Goal: Task Accomplishment & Management: Complete application form

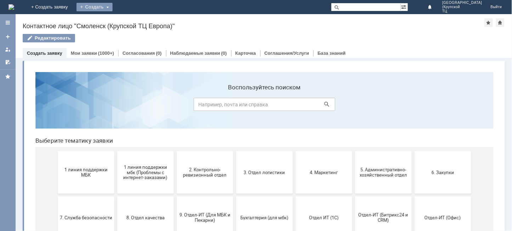
click at [113, 8] on div "Создать" at bounding box center [94, 7] width 36 height 8
click at [132, 18] on link "Заявка" at bounding box center [105, 21] width 54 height 8
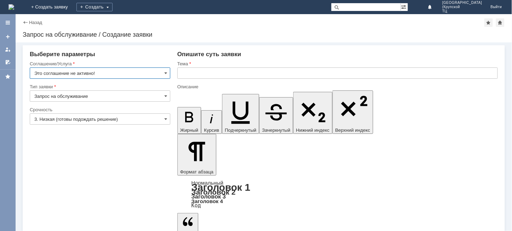
click at [137, 72] on input "Это соглашение не активно!" at bounding box center [100, 73] width 141 height 11
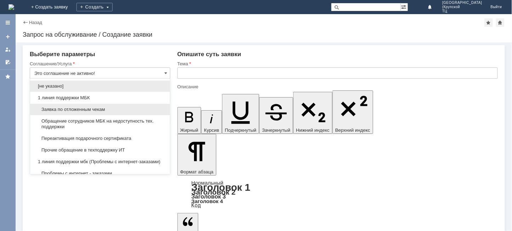
click at [126, 107] on span "Заявка по отложенным чекам" at bounding box center [99, 110] width 131 height 6
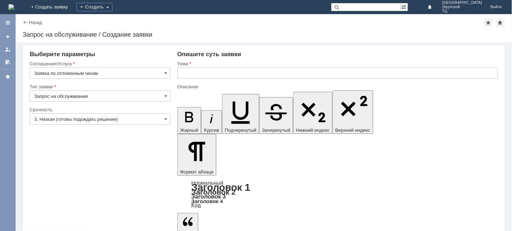
type input "Заявка по отложенным чекам"
click at [129, 95] on input "Запрос на обслуживание" at bounding box center [100, 96] width 141 height 11
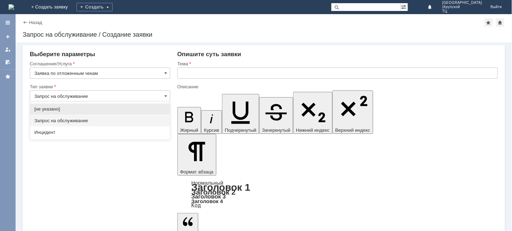
click at [121, 117] on div "Запрос на обслуживание" at bounding box center [100, 120] width 140 height 11
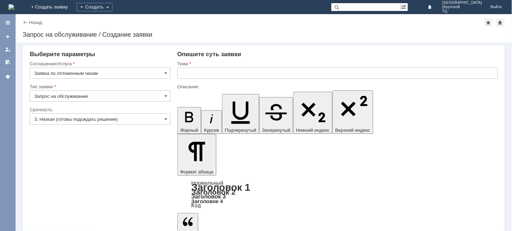
type input "Запрос на обслуживание"
click at [126, 114] on input "3. Низкая (готовы подождать решение)" at bounding box center [100, 119] width 141 height 11
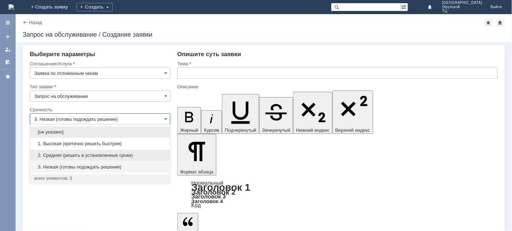
click at [98, 156] on span "2. Средняя (решить в установленные сроки)" at bounding box center [99, 156] width 131 height 6
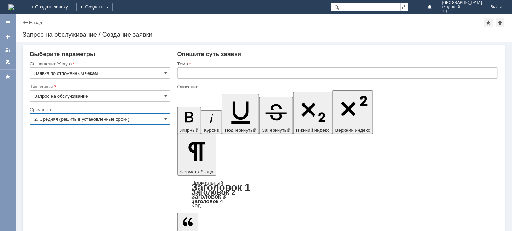
type input "2. Средняя (решить в установленные сроки)"
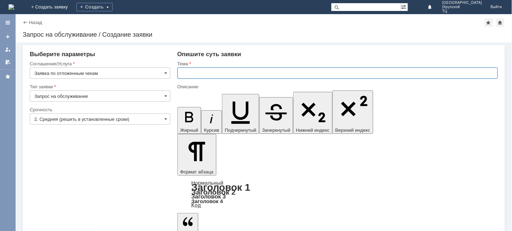
click at [244, 76] on input "text" at bounding box center [337, 73] width 320 height 11
type input "отложенные чеки [DATE]"
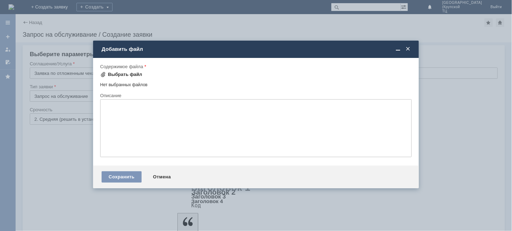
click at [134, 75] on div "Выбрать файл" at bounding box center [125, 75] width 34 height 6
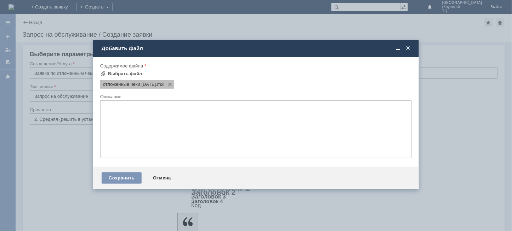
click at [151, 85] on span "отложенные чеки [DATE]" at bounding box center [129, 85] width 53 height 6
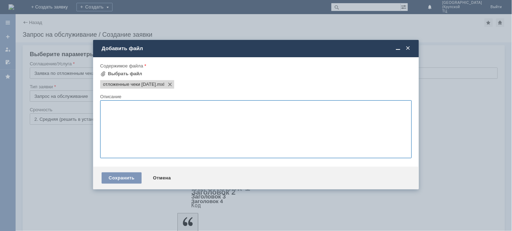
click at [147, 114] on textarea at bounding box center [255, 130] width 311 height 58
type textarea "просьба удалить отложенные чеки за [DATE]"
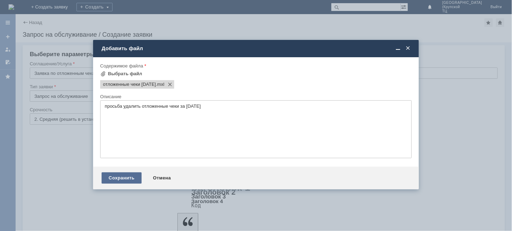
click at [120, 177] on div "Сохранить" at bounding box center [122, 178] width 40 height 11
